Goal: Information Seeking & Learning: Find specific fact

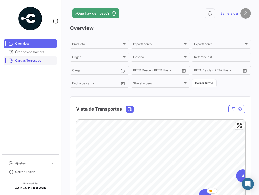
click at [33, 61] on span "Cargas Terrestres" at bounding box center [34, 61] width 39 height 5
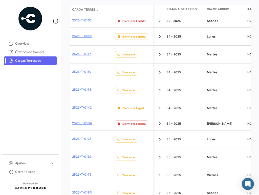
scroll to position [101, 0]
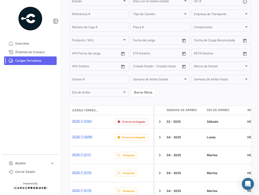
click at [19, 119] on mat-nav-list "Overview Órdenes de Compra Cargas Terrestres" at bounding box center [30, 94] width 61 height 115
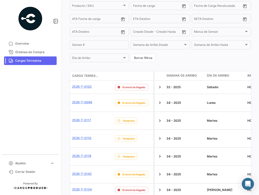
scroll to position [161, 0]
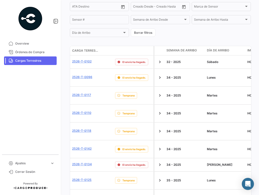
click at [36, 58] on link "Cargas Terrestres" at bounding box center [30, 61] width 53 height 9
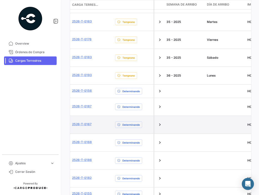
scroll to position [237, 0]
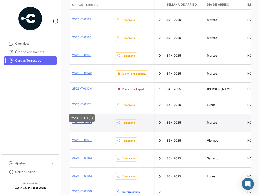
click at [88, 120] on link "2526-T-0163" at bounding box center [82, 122] width 20 height 5
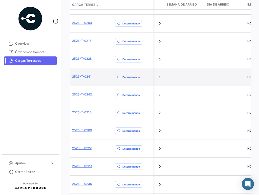
scroll to position [315, 0]
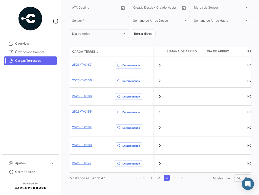
scroll to position [141, 0]
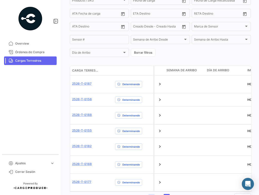
click at [152, 194] on link "1" at bounding box center [151, 197] width 6 height 6
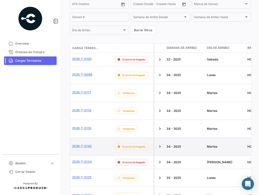
scroll to position [214, 0]
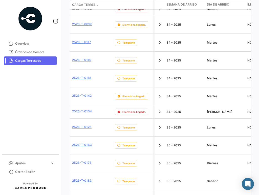
click at [28, 111] on mat-nav-list "Overview Órdenes de Compra Cargas Terrestres" at bounding box center [30, 94] width 61 height 115
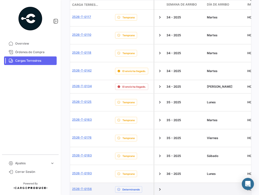
scroll to position [264, 0]
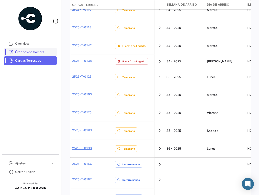
click at [38, 51] on span "Órdenes de Compra" at bounding box center [34, 52] width 39 height 5
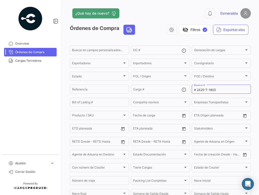
scroll to position [70, 0]
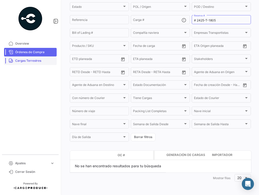
click at [35, 61] on span "Cargas Terrestres" at bounding box center [34, 61] width 39 height 5
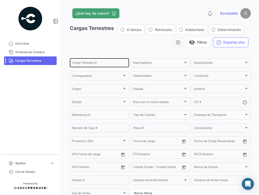
click at [97, 62] on input "Carga Terrestre #" at bounding box center [99, 64] width 55 height 4
click at [17, 82] on mat-nav-list "Overview Órdenes de Compra Cargas Terrestres" at bounding box center [30, 94] width 61 height 115
click at [94, 58] on div "Carga Terrestre #" at bounding box center [99, 63] width 55 height 10
click at [93, 61] on div "Carga Terrestre #" at bounding box center [99, 63] width 55 height 10
click at [92, 62] on input "Carga Terrestre #" at bounding box center [99, 64] width 55 height 4
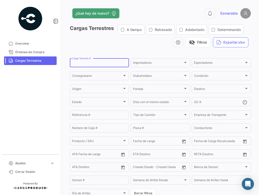
paste input "2526-T-0162"
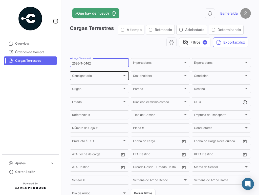
type input "2526-T-0162"
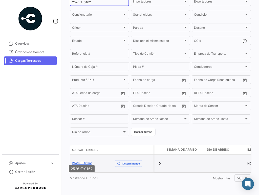
click at [85, 161] on link "2526-T-0162" at bounding box center [81, 163] width 19 height 5
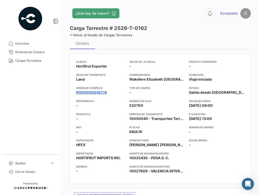
click at [96, 92] on link "PO00000042174" at bounding box center [91, 92] width 31 height 5
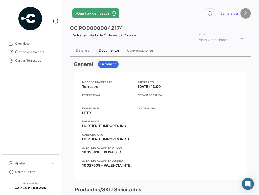
click at [116, 46] on div "Documentos" at bounding box center [109, 50] width 28 height 12
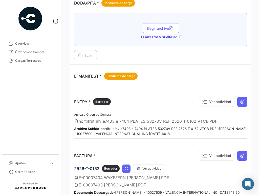
scroll to position [354, 0]
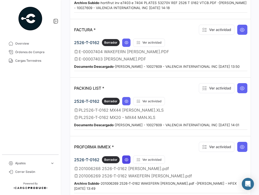
click at [129, 160] on button at bounding box center [126, 160] width 8 height 8
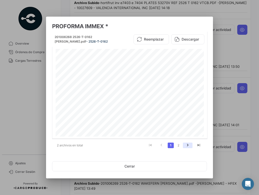
click at [185, 146] on icon "go to next page" at bounding box center [187, 146] width 7 height 6
click at [179, 41] on icon at bounding box center [176, 39] width 5 height 5
click at [171, 146] on link "1" at bounding box center [170, 146] width 6 height 6
click at [186, 39] on button "Descargar" at bounding box center [187, 39] width 33 height 10
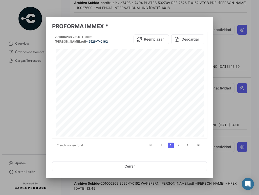
click at [210, 58] on div at bounding box center [129, 97] width 259 height 195
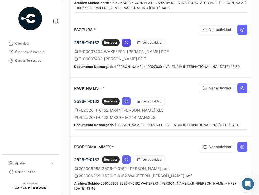
click at [124, 42] on icon at bounding box center [126, 43] width 4 height 4
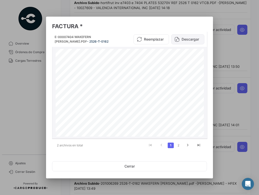
click at [186, 38] on button "Descargar" at bounding box center [187, 39] width 33 height 10
click at [179, 147] on link "2" at bounding box center [178, 146] width 6 height 6
click at [187, 39] on button "Descargar" at bounding box center [187, 39] width 33 height 10
click at [210, 119] on div at bounding box center [129, 97] width 259 height 195
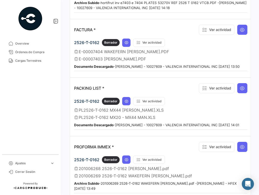
scroll to position [449, 0]
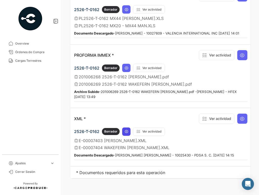
click at [125, 130] on icon at bounding box center [126, 132] width 4 height 4
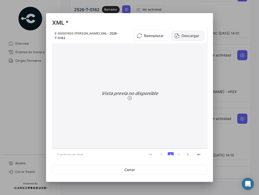
click at [187, 32] on button "Descargar" at bounding box center [187, 36] width 33 height 10
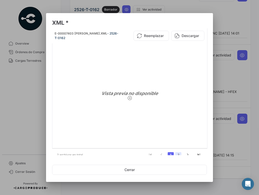
click at [175, 155] on link "2" at bounding box center [178, 156] width 6 height 6
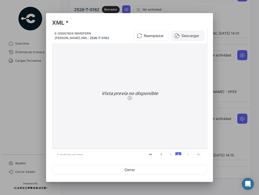
click at [181, 34] on button "Descargar" at bounding box center [187, 36] width 33 height 10
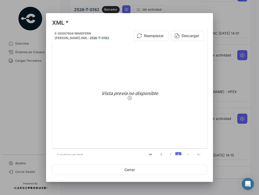
drag, startPoint x: 227, startPoint y: 71, endPoint x: 222, endPoint y: 72, distance: 5.7
click at [210, 71] on div at bounding box center [129, 97] width 259 height 195
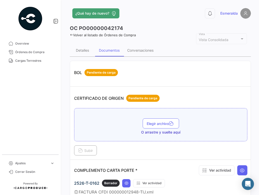
scroll to position [0, 0]
click at [142, 50] on div "Conversaciones" at bounding box center [140, 50] width 26 height 4
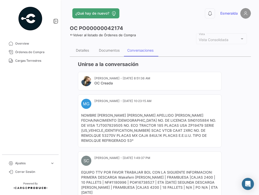
click at [203, 131] on mat-card-content "NOMBRE [PERSON_NAME] [PERSON_NAME] APELLIDO [PERSON_NAME] FECHA/NACIMIENTO [DEM…" at bounding box center [149, 128] width 137 height 30
click at [119, 136] on mat-card-content "NOMBRE [PERSON_NAME] [PERSON_NAME] APELLIDO [PERSON_NAME] FECHA/NACIMIENTO [DEM…" at bounding box center [149, 128] width 137 height 30
copy mat-card-content "84UL1K"
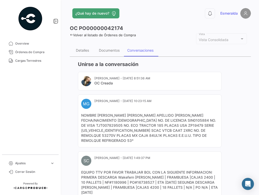
click at [158, 131] on mat-card-content "NOMBRE [PERSON_NAME] [PERSON_NAME] APELLIDO [PERSON_NAME] FECHA/NACIMIENTO [DEM…" at bounding box center [149, 128] width 137 height 30
copy mat-card-content "2XRC"
drag, startPoint x: 99, startPoint y: 115, endPoint x: 121, endPoint y: 115, distance: 22.5
click at [121, 115] on mat-card-content "NOMBRE [PERSON_NAME] [PERSON_NAME] APELLIDO [PERSON_NAME] FECHA/NACIMIENTO [DEM…" at bounding box center [149, 128] width 137 height 30
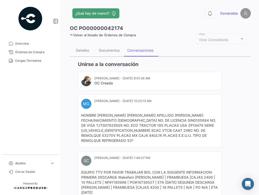
copy mat-card-content "[PERSON_NAME]"
click at [105, 51] on div "Documentos" at bounding box center [109, 50] width 21 height 4
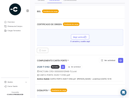
scroll to position [76, 0]
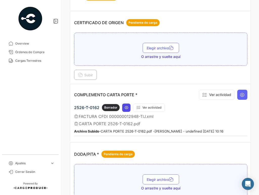
click at [127, 107] on icon at bounding box center [126, 108] width 4 height 4
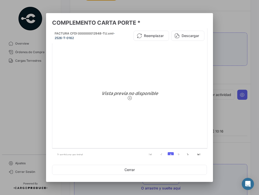
click at [176, 154] on link "2" at bounding box center [178, 156] width 6 height 6
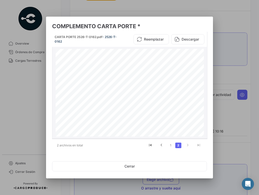
click at [165, 60] on div "00001000000705928441 [DATE] Fecha Hora ExpediciÛn TIJUANA, [GEOGRAPHIC_DATA][US…" at bounding box center [130, 144] width 148 height 191
drag, startPoint x: 165, startPoint y: 60, endPoint x: 190, endPoint y: 62, distance: 25.6
click at [190, 62] on div "00001000000705928441 [DATE] Fecha Hora ExpediciÛn TIJUANA, [GEOGRAPHIC_DATA][US…" at bounding box center [130, 144] width 148 height 191
drag, startPoint x: 190, startPoint y: 62, endPoint x: 194, endPoint y: 61, distance: 4.1
click at [194, 61] on div "00001000000705928441 [DATE] Fecha Hora ExpediciÛn TIJUANA, [GEOGRAPHIC_DATA][US…" at bounding box center [130, 144] width 148 height 191
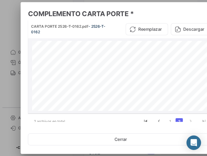
scroll to position [65, 0]
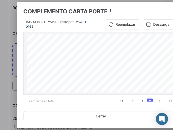
drag, startPoint x: 165, startPoint y: 44, endPoint x: 137, endPoint y: 45, distance: 28.1
click at [133, 44] on span "C77A1DB3-3D97-40CB-9444-98566309AFA9" at bounding box center [122, 45] width 190 height 3
drag, startPoint x: 136, startPoint y: 44, endPoint x: 166, endPoint y: 44, distance: 30.1
click at [166, 44] on span "C77A1DB3-3D97-40CB-9444-98566309AFA9" at bounding box center [122, 45] width 190 height 3
copy span "C77A1DB3-3D97-40CB-9444-98566309AFA9"
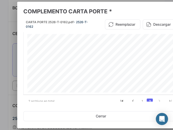
click at [11, 36] on div at bounding box center [86, 65] width 173 height 130
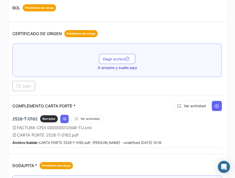
scroll to position [0, 0]
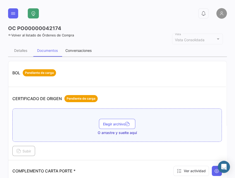
click at [87, 54] on div "Conversaciones" at bounding box center [79, 50] width 34 height 12
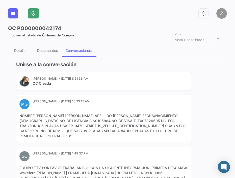
click at [104, 131] on mat-card-content "NOMBRE [PERSON_NAME] [PERSON_NAME] APELLIDO [PERSON_NAME] FECHA/NACIMIENTO [DEM…" at bounding box center [103, 125] width 169 height 25
copy mat-card-content "84UL1K"
click at [44, 48] on div "Documentos" at bounding box center [47, 50] width 21 height 4
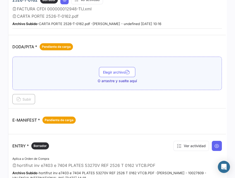
scroll to position [275, 0]
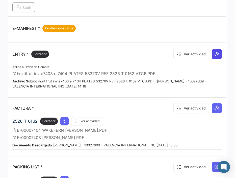
click at [210, 55] on button at bounding box center [217, 54] width 10 height 10
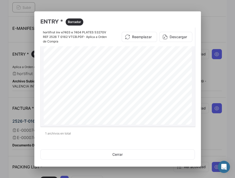
click at [158, 60] on div "T/P#: 53270V F# 0259913 E7403/E7404 LOT#: 2526 T 0162 K76 - 1161912 - 6 TRUCK: …" at bounding box center [118, 141] width 148 height 192
drag, startPoint x: 158, startPoint y: 60, endPoint x: 181, endPoint y: 60, distance: 23.7
click at [181, 60] on div "T/P#: 53270V F# 0259913 E7403/E7404 LOT#: 2526 T 0162 K76 - 1161912 - 6 TRUCK: …" at bounding box center [118, 141] width 148 height 192
copy div "K76 - 1161912 -"
drag, startPoint x: 213, startPoint y: 77, endPoint x: 169, endPoint y: 37, distance: 59.4
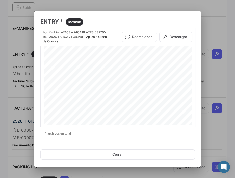
click at [210, 76] on div at bounding box center [117, 89] width 235 height 178
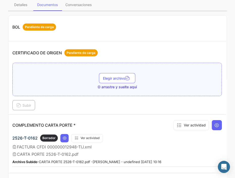
scroll to position [0, 0]
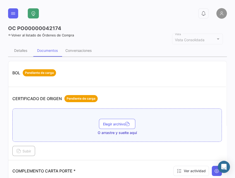
click at [12, 35] on link "Volver al listado de Órdenes de Compra" at bounding box center [41, 35] width 66 height 4
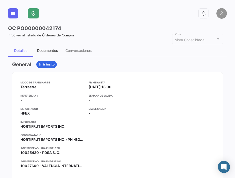
click at [53, 52] on div "Documentos" at bounding box center [47, 50] width 21 height 4
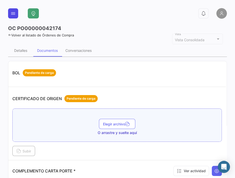
click at [10, 12] on button at bounding box center [13, 13] width 10 height 10
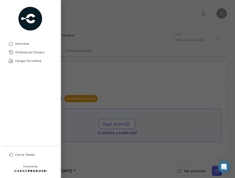
drag, startPoint x: 30, startPoint y: 59, endPoint x: 67, endPoint y: 78, distance: 42.4
click at [30, 59] on span "Cargas Terrestres" at bounding box center [34, 61] width 39 height 5
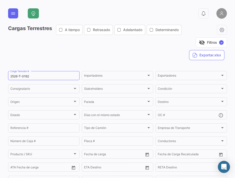
drag, startPoint x: 20, startPoint y: 47, endPoint x: 23, endPoint y: 50, distance: 3.9
click at [186, 47] on div "visibility_off Filtros ✓ Exportar.xlsx" at bounding box center [206, 42] width 41 height 35
click at [34, 75] on input "2526-T-0162" at bounding box center [43, 77] width 67 height 4
drag, startPoint x: 38, startPoint y: 62, endPoint x: -10, endPoint y: 61, distance: 47.8
click at [0, 61] on html "Overview Órdenes de Compra Cargas Terrestres Cerrar Sesión 0 Cargas Terrestres …" at bounding box center [117, 89] width 235 height 178
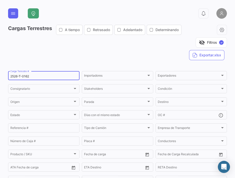
paste input "95"
type input "2526-T-0195"
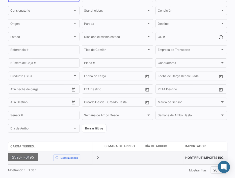
click at [22, 155] on link "2526-T-0195" at bounding box center [20, 157] width 20 height 5
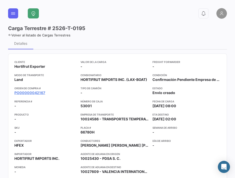
scroll to position [23, 0]
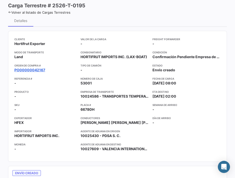
click at [30, 69] on link "PO00000042167" at bounding box center [29, 69] width 31 height 5
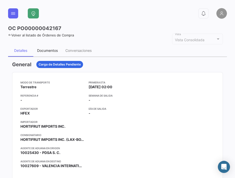
click at [47, 50] on div "Documentos" at bounding box center [47, 50] width 21 height 4
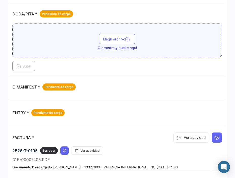
scroll to position [230, 0]
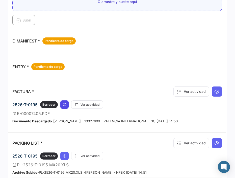
click at [64, 103] on icon at bounding box center [65, 105] width 4 height 4
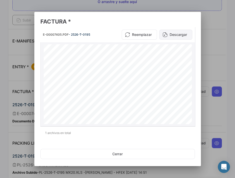
click at [170, 35] on button "Descargar" at bounding box center [175, 35] width 33 height 10
click at [192, 34] on div "E-00007405.PDF - 2526-T-0195 Reemplazar Descargar" at bounding box center [117, 34] width 155 height 15
click at [210, 36] on div at bounding box center [117, 89] width 235 height 178
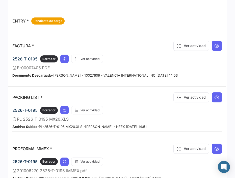
scroll to position [298, 0]
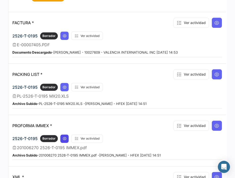
click at [65, 136] on icon at bounding box center [65, 138] width 4 height 4
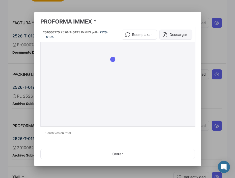
click at [178, 36] on button "Descargar" at bounding box center [175, 35] width 33 height 10
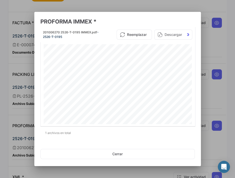
click at [210, 47] on div at bounding box center [117, 89] width 235 height 178
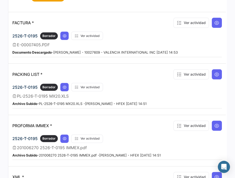
scroll to position [366, 0]
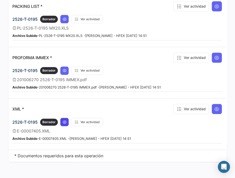
click at [66, 120] on icon at bounding box center [65, 122] width 4 height 4
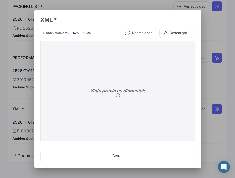
click at [166, 32] on button "Descargar" at bounding box center [175, 33] width 33 height 10
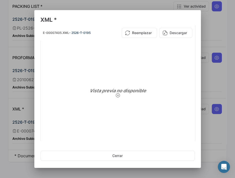
click at [102, 144] on app-document-viewer-popup "XML * E-00007405.XML - 2526-T-0195 Reemplazar Descargar Vista previa no disponi…" at bounding box center [117, 90] width 155 height 148
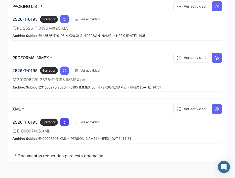
click at [66, 120] on icon at bounding box center [65, 122] width 4 height 4
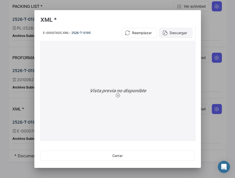
click at [169, 33] on button "Descargar" at bounding box center [175, 33] width 33 height 10
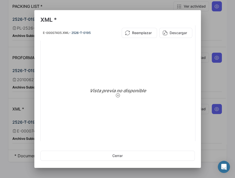
click at [202, 13] on div at bounding box center [117, 89] width 235 height 178
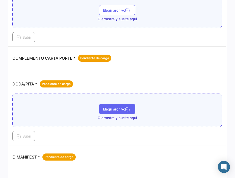
scroll to position [0, 0]
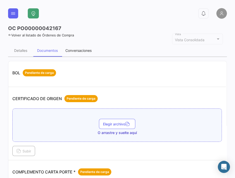
click at [84, 51] on div "Conversaciones" at bounding box center [78, 50] width 26 height 4
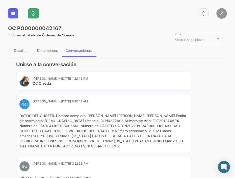
click at [105, 140] on mat-card-content "DATOS DEL CHOFER. Nombre completo: [PERSON_NAME] [PERSON_NAME] [PERSON_NAME] Fe…" at bounding box center [103, 130] width 169 height 35
copy mat-card-content "66780H"
click at [195, 63] on h3 "Unirse a la conversación" at bounding box center [119, 64] width 207 height 7
click at [38, 130] on mat-card-content "DATOS DEL CHOFER. Nombre completo: [PERSON_NAME] [PERSON_NAME] [PERSON_NAME] Fe…" at bounding box center [103, 130] width 169 height 35
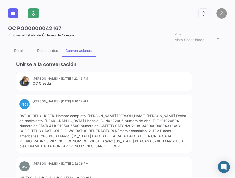
click at [38, 130] on mat-card-content "DATOS DEL CHOFER. Nombre completo: [PERSON_NAME] [PERSON_NAME] [PERSON_NAME] Fe…" at bounding box center [103, 130] width 169 height 35
copy mat-card-content "3LW8"
drag, startPoint x: 88, startPoint y: 116, endPoint x: 149, endPoint y: 116, distance: 60.6
click at [149, 116] on mat-card-content "DATOS DEL CHOFER. Nombre completo: [PERSON_NAME] [PERSON_NAME] [PERSON_NAME] Fe…" at bounding box center [103, 130] width 169 height 35
copy mat-card-content "[PERSON_NAME] [PERSON_NAME] [PERSON_NAME]"
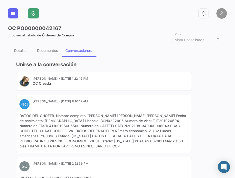
click at [104, 140] on mat-card-content "DATOS DEL CHOFER. Nombre completo: [PERSON_NAME] [PERSON_NAME] [PERSON_NAME] Fe…" at bounding box center [103, 130] width 169 height 35
copy mat-card-content "66780H"
click at [52, 50] on div "Documentos" at bounding box center [47, 50] width 21 height 4
